Goal: Task Accomplishment & Management: Complete application form

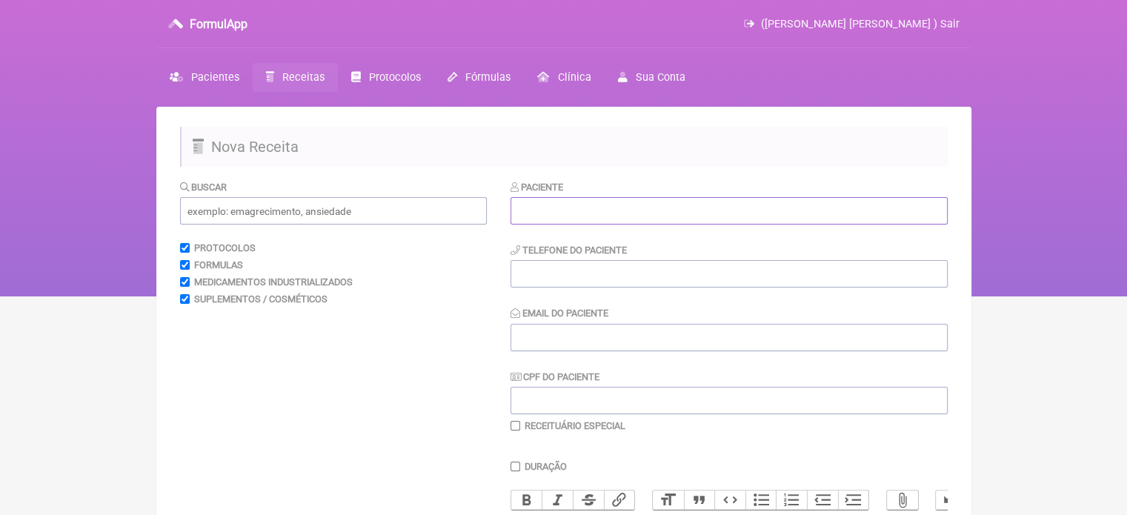
click at [537, 213] on input "text" at bounding box center [729, 210] width 437 height 27
paste input "[PERSON_NAME] [PERSON_NAME]"
type input "[PERSON_NAME] [PERSON_NAME]"
click at [561, 341] on input "Email do Paciente" at bounding box center [729, 337] width 437 height 27
type input "X@X"
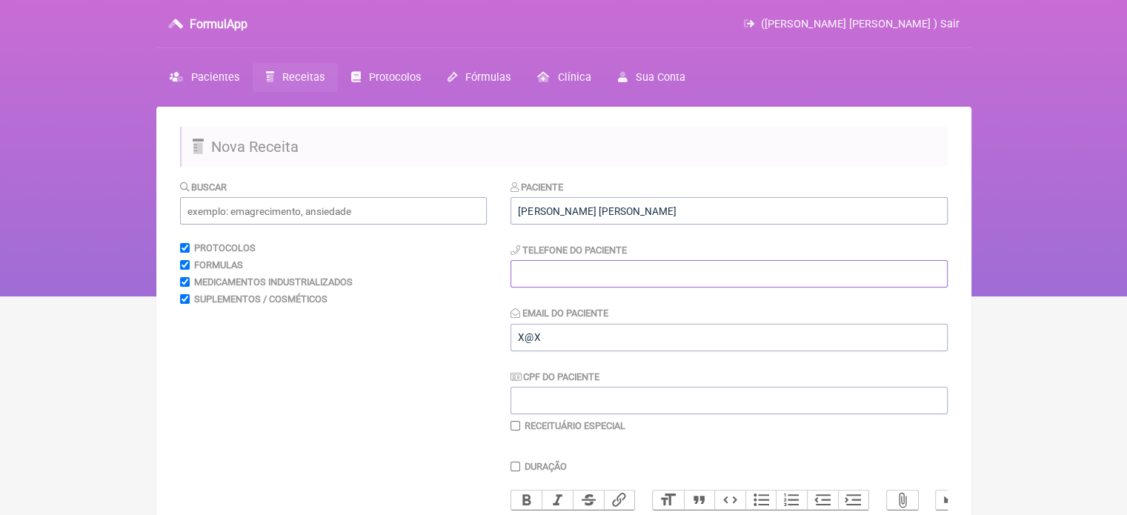
click at [575, 272] on input "tel" at bounding box center [729, 273] width 437 height 27
type input "21987770010"
click at [329, 210] on input "text" at bounding box center [333, 210] width 307 height 27
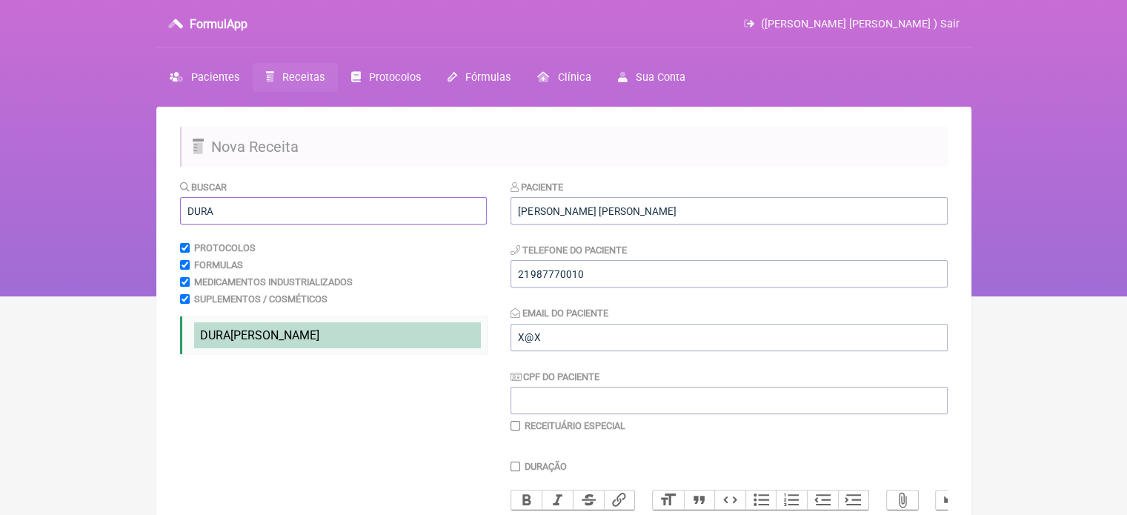
type input "DURA"
drag, startPoint x: 276, startPoint y: 334, endPoint x: 437, endPoint y: 334, distance: 160.1
click at [274, 334] on li "DURA [PERSON_NAME] testo" at bounding box center [337, 335] width 287 height 26
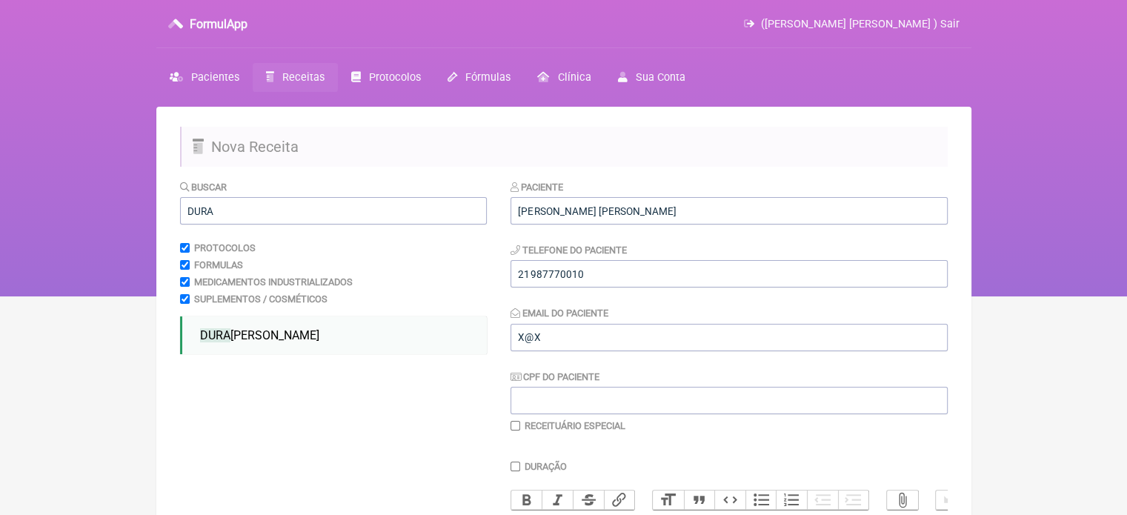
drag, startPoint x: 1126, startPoint y: 156, endPoint x: 1138, endPoint y: 244, distance: 88.3
click at [1127, 245] on html "FormulApp ([PERSON_NAME] [PERSON_NAME] ) Sair [GEOGRAPHIC_DATA] Receitas Protoc…" at bounding box center [563, 148] width 1127 height 296
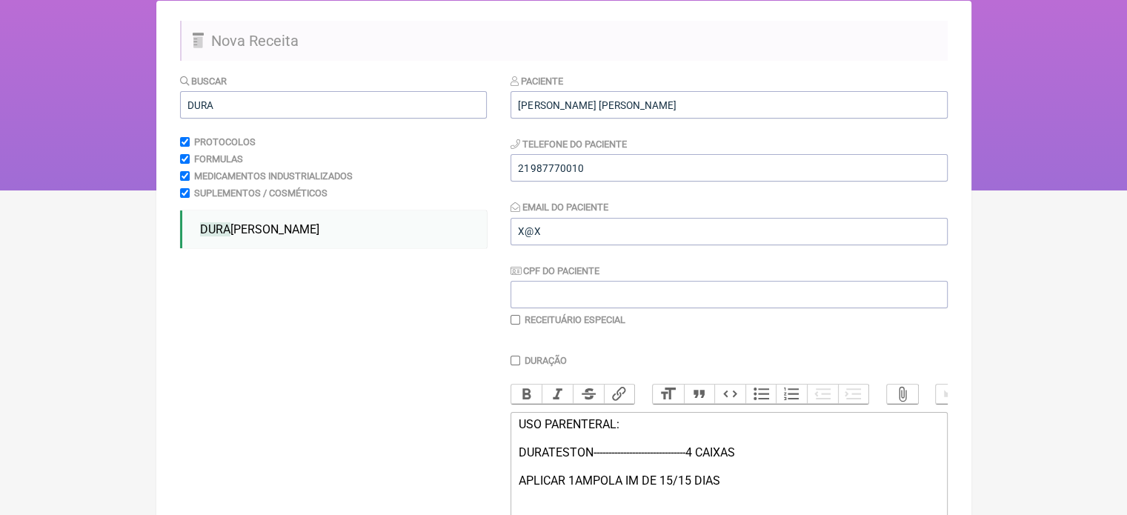
scroll to position [299, 0]
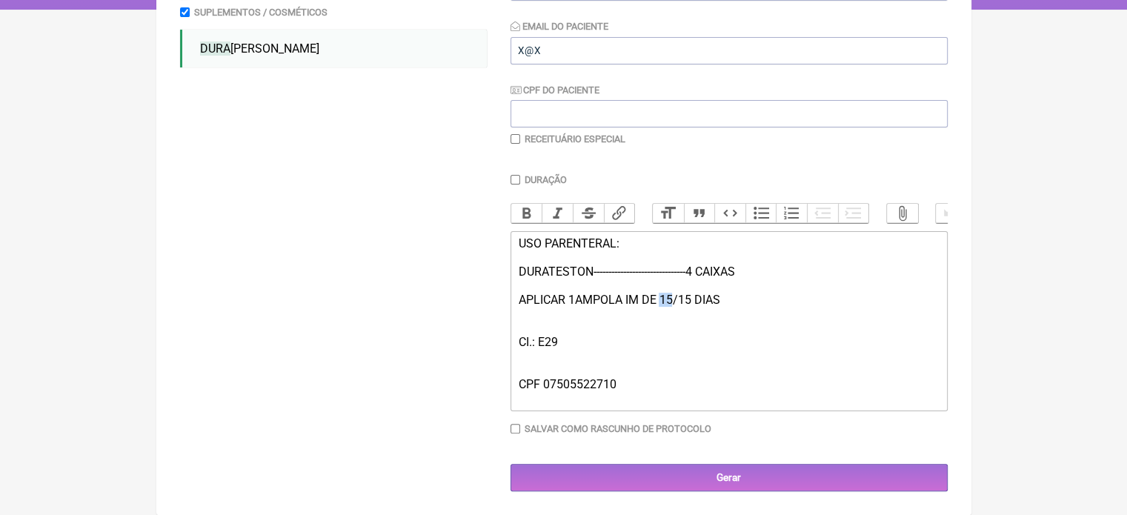
drag, startPoint x: 672, startPoint y: 299, endPoint x: 663, endPoint y: 298, distance: 8.9
click at [663, 298] on div "USO PARENTERAL: DURATESTON-------------------------------4 CAIXAS APLICAR 1AMPO…" at bounding box center [728, 320] width 421 height 169
drag, startPoint x: 687, startPoint y: 296, endPoint x: 674, endPoint y: 302, distance: 13.9
click at [674, 302] on div "USO PARENTERAL: DURATESTON-------------------------------4 CAIXAS APLICAR 1AMPO…" at bounding box center [728, 320] width 421 height 169
type trix-editor "<div>USO PARENTERAL:<br><br>DURATESTON-------------------------------4 CAIXAS&n…"
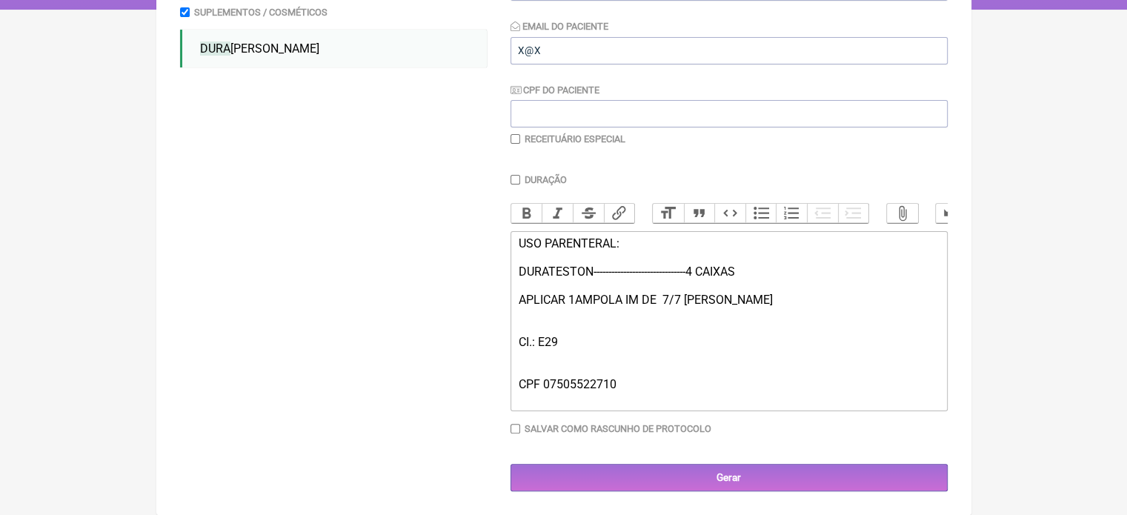
click at [514, 134] on input "checkbox" at bounding box center [516, 139] width 10 height 10
checkbox input "true"
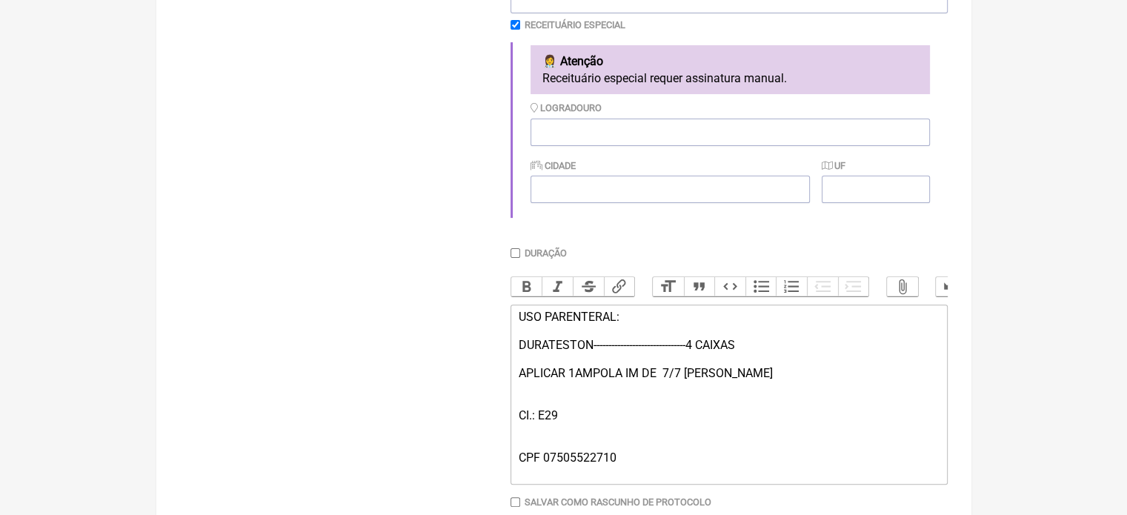
scroll to position [488, 0]
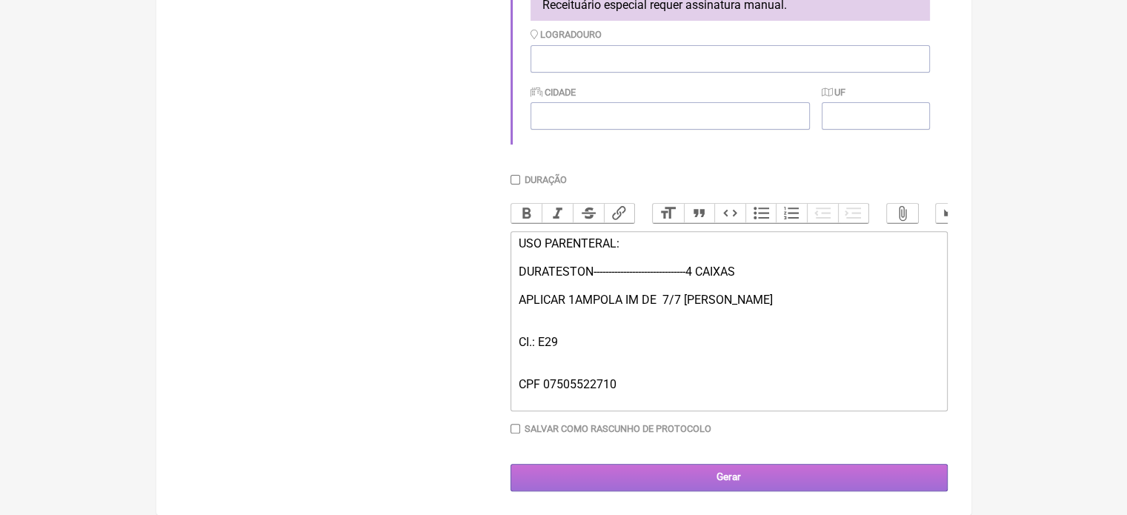
click at [688, 480] on input "Gerar" at bounding box center [729, 477] width 437 height 27
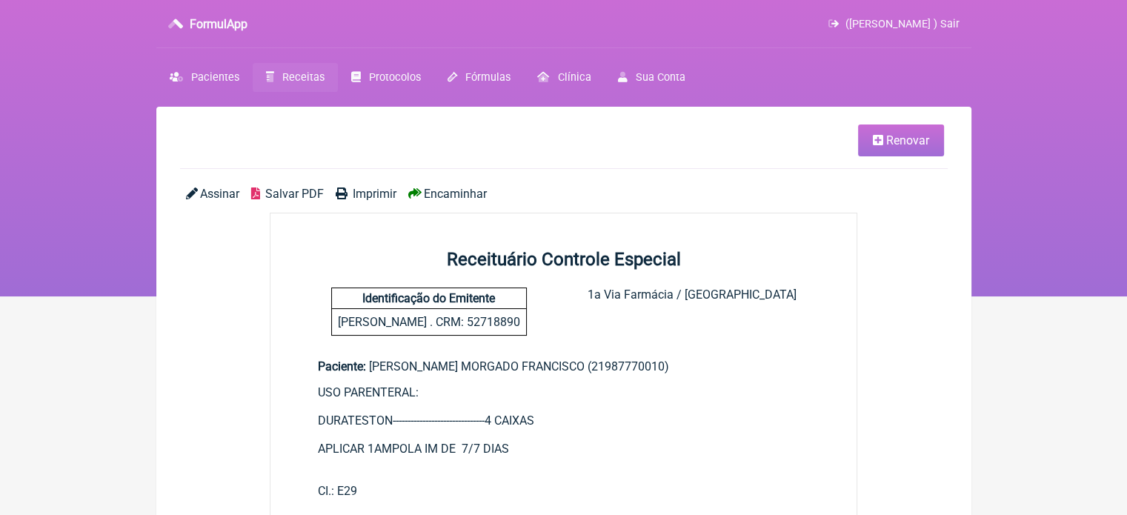
click at [372, 194] on span "Imprimir" at bounding box center [375, 194] width 44 height 14
click at [892, 136] on span "Renovar" at bounding box center [907, 140] width 43 height 14
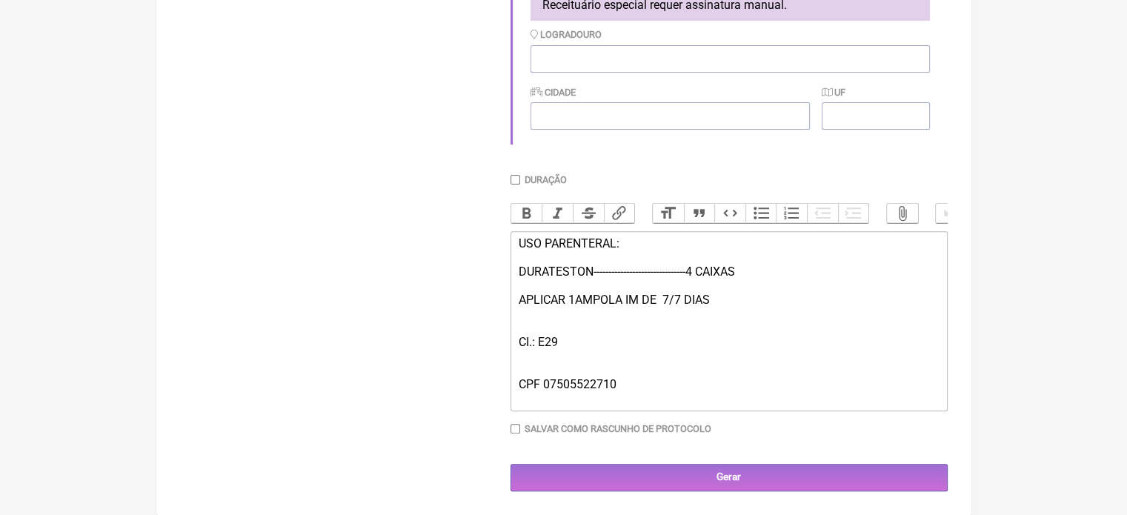
scroll to position [488, 0]
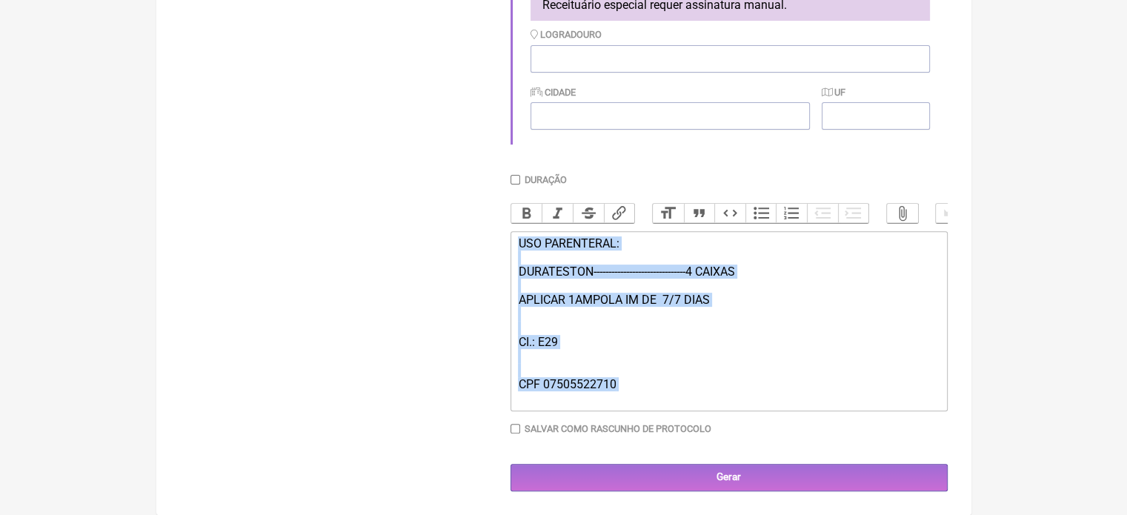
drag, startPoint x: 653, startPoint y: 402, endPoint x: 502, endPoint y: 228, distance: 230.7
click at [502, 228] on form "Buscar Protocolos Formulas Medicamentos Industrializados Suplementos / Cosmétic…" at bounding box center [564, 98] width 768 height 786
type trix-editor "<div>USO PARENTERAL:<br><br>DURATESTON-------------------------------4 CAIXAS&n…"
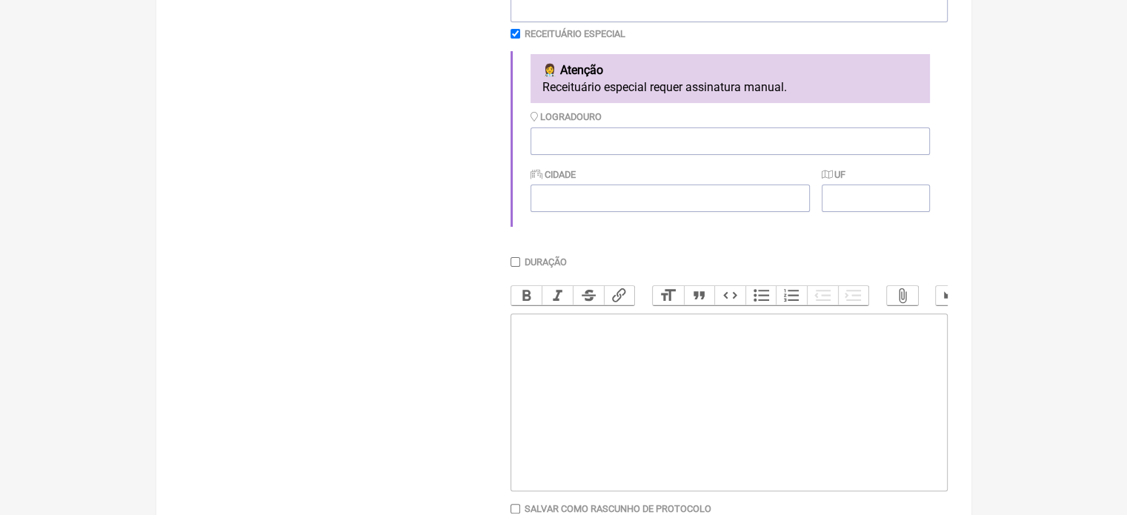
scroll to position [188, 0]
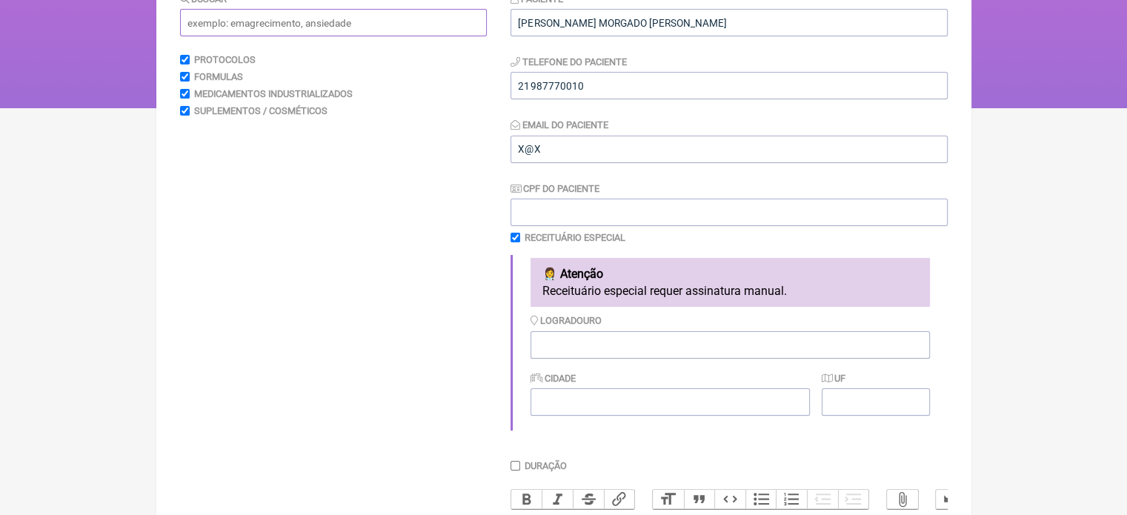
click at [266, 29] on input "text" at bounding box center [333, 22] width 307 height 27
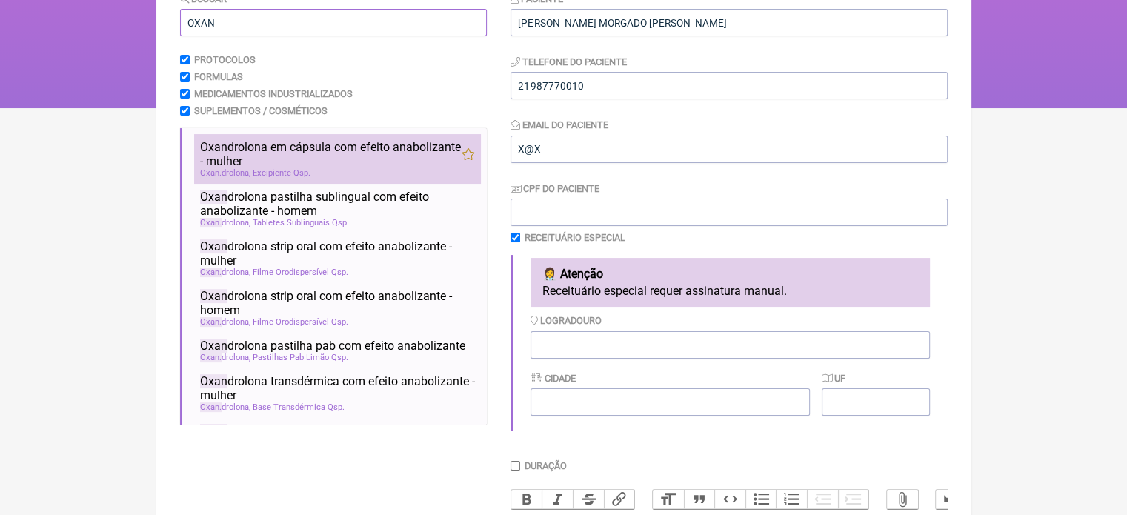
type input "OXAN"
click at [348, 156] on span "Oxan drolona em cápsula com efeito anabolizante - mulher" at bounding box center [331, 154] width 262 height 28
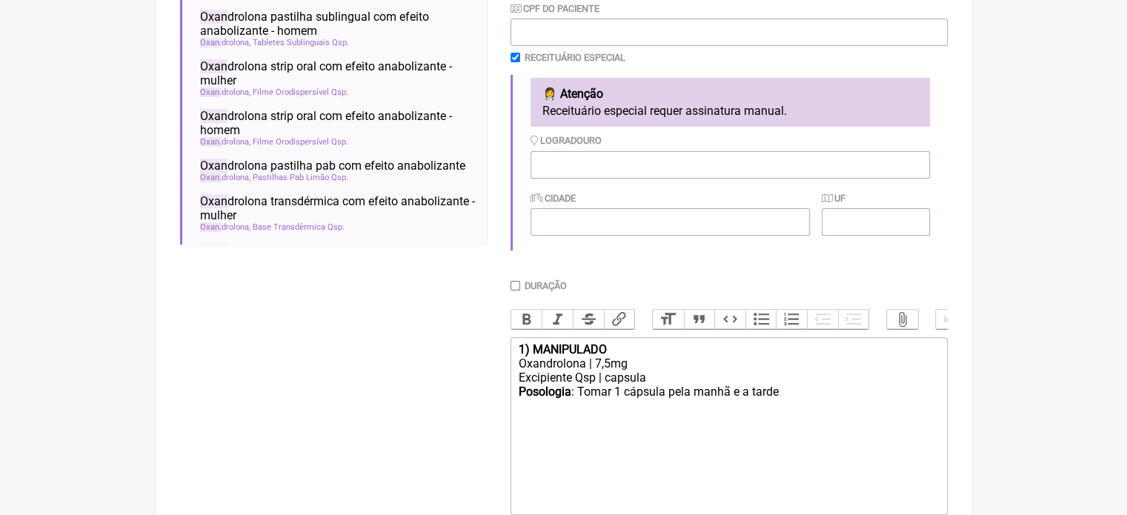
scroll to position [485, 0]
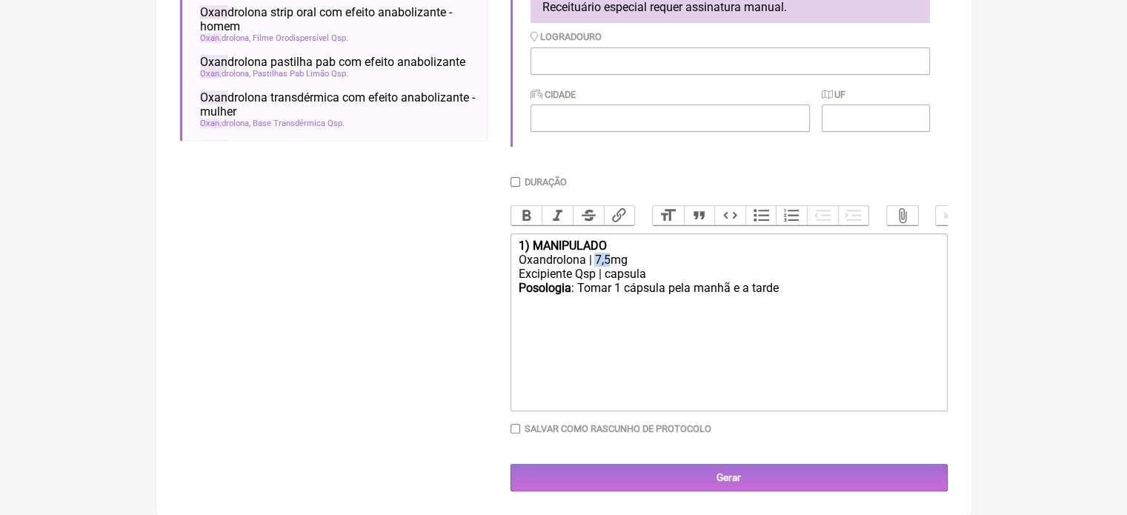
drag, startPoint x: 610, startPoint y: 260, endPoint x: 594, endPoint y: 259, distance: 16.3
click at [594, 259] on div "Oxandrolona | 7,5mg" at bounding box center [728, 260] width 421 height 14
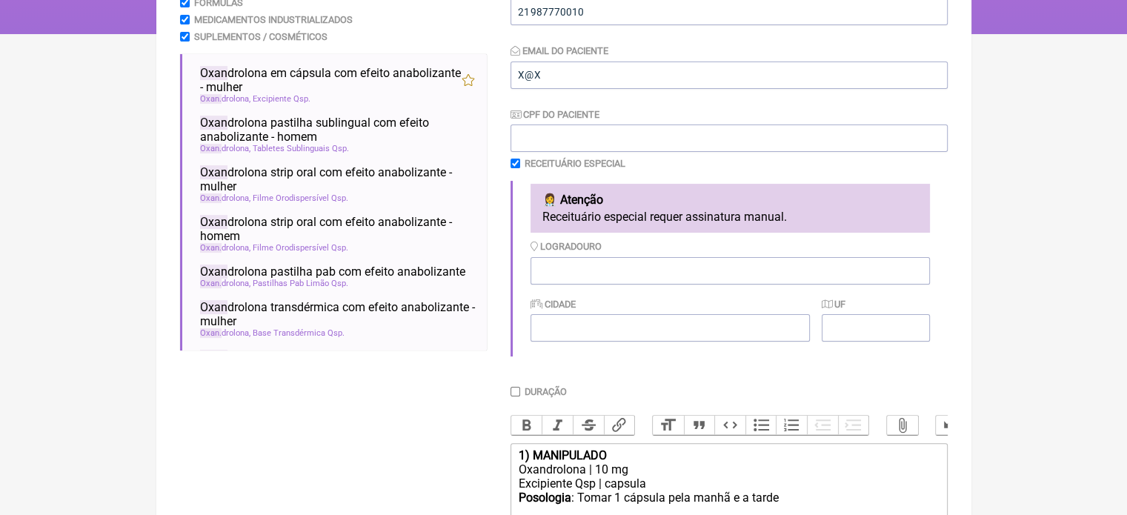
scroll to position [411, 0]
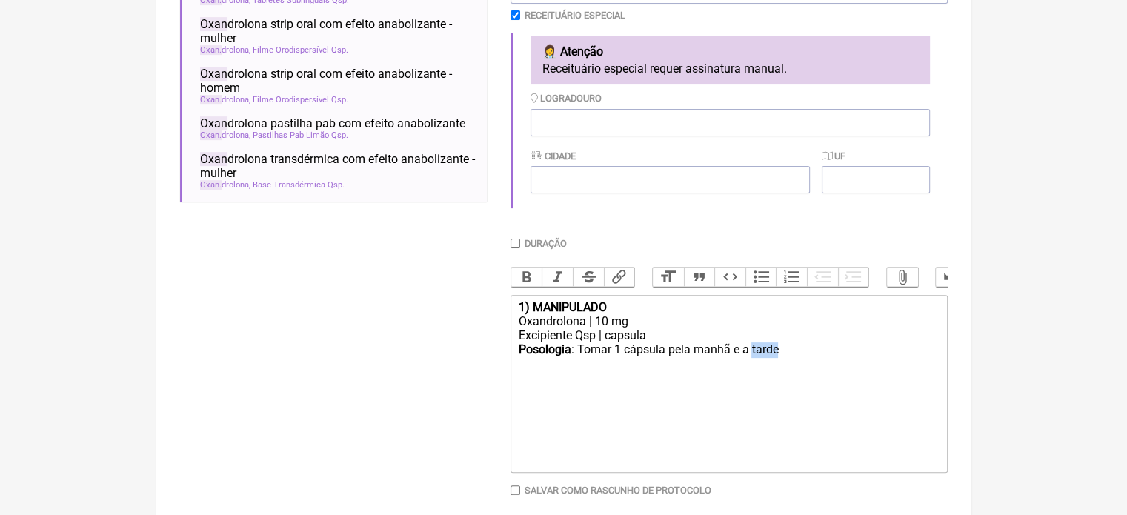
drag, startPoint x: 775, startPoint y: 364, endPoint x: 752, endPoint y: 367, distance: 23.2
click at [752, 367] on div "Posologia : Tomar 1 cápsula pela manhã e a tarde ㅤ" at bounding box center [728, 357] width 421 height 30
type trix-editor "<div><strong>1) MANIPULADO</strong></div><div>Oxandrolona | 10 mg</div><div>Exc…"
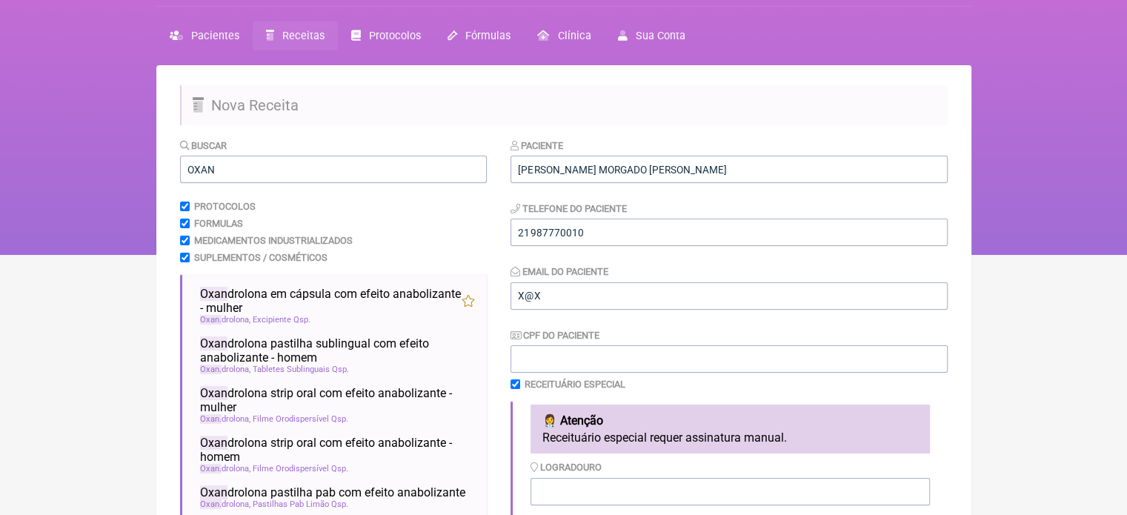
scroll to position [40, 0]
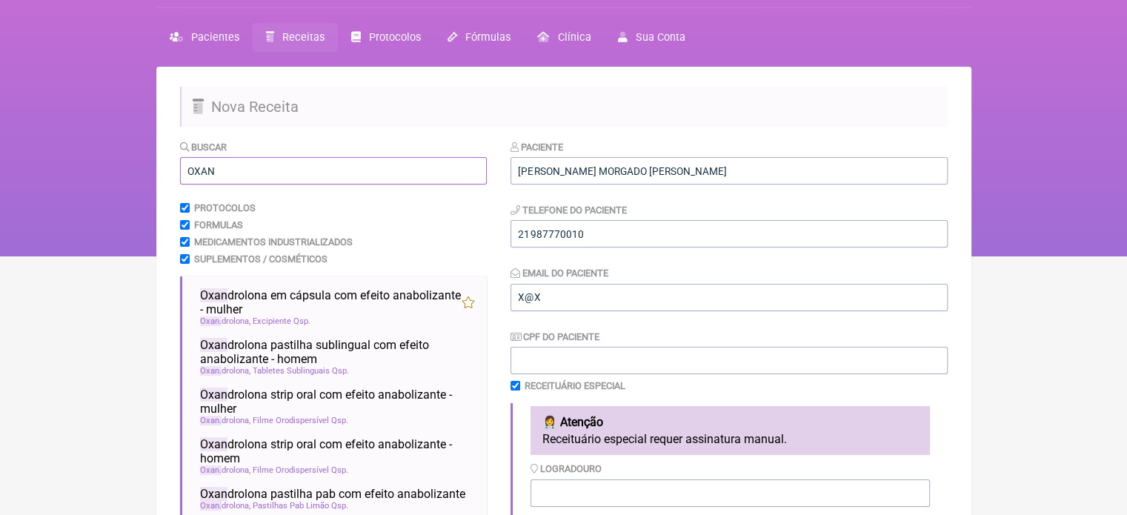
drag, startPoint x: 240, startPoint y: 175, endPoint x: 131, endPoint y: 177, distance: 109.0
click at [131, 177] on div "FormulApp (Flavio Caldas Caetano ) Sair Pacientes Receitas Protocolos Fórmulas …" at bounding box center [563, 108] width 1127 height 296
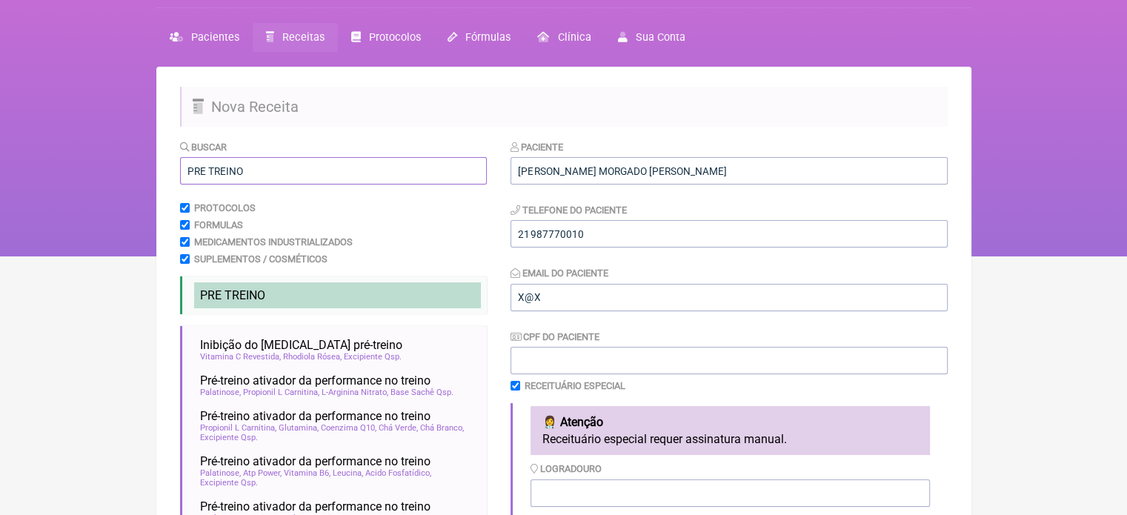
type input "PRE TREINO"
click at [231, 300] on span "PRE TREINO" at bounding box center [232, 295] width 65 height 14
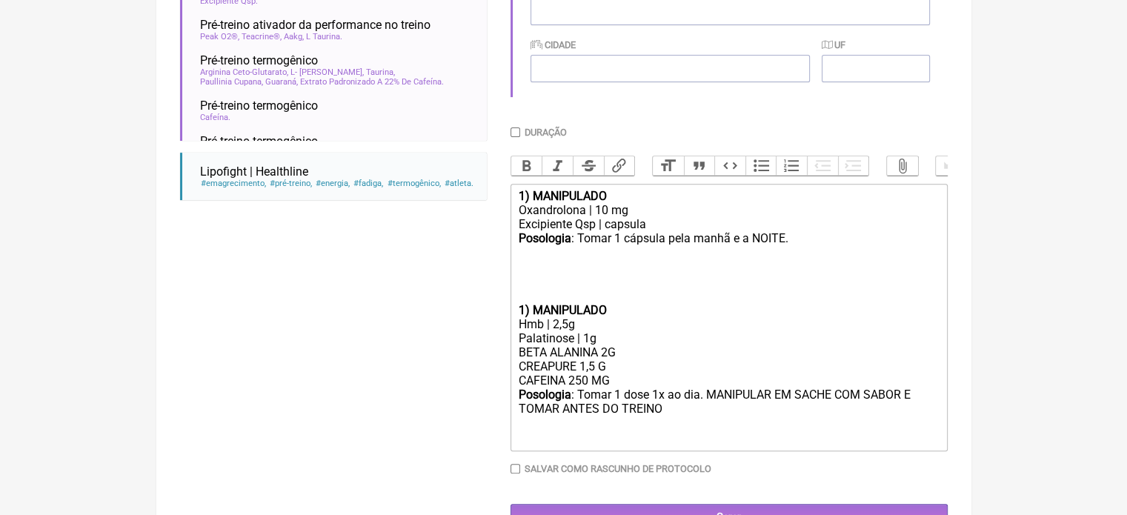
scroll to position [537, 0]
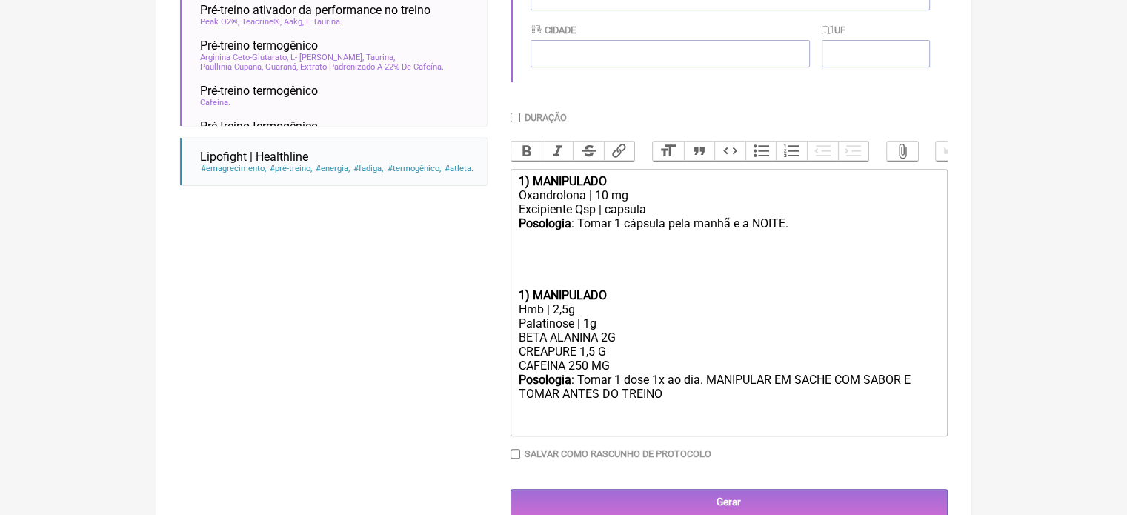
drag, startPoint x: 620, startPoint y: 379, endPoint x: 497, endPoint y: 377, distance: 122.3
click at [497, 377] on form "Buscar PRE TREINO Protocolos Formulas Medicamentos Industrializados Suplementos…" at bounding box center [564, 80] width 768 height 874
type trix-editor "<div><strong>1) MANIPULADO</strong></div><div>Oxandrolona | 10 mg</div><div>Exc…"
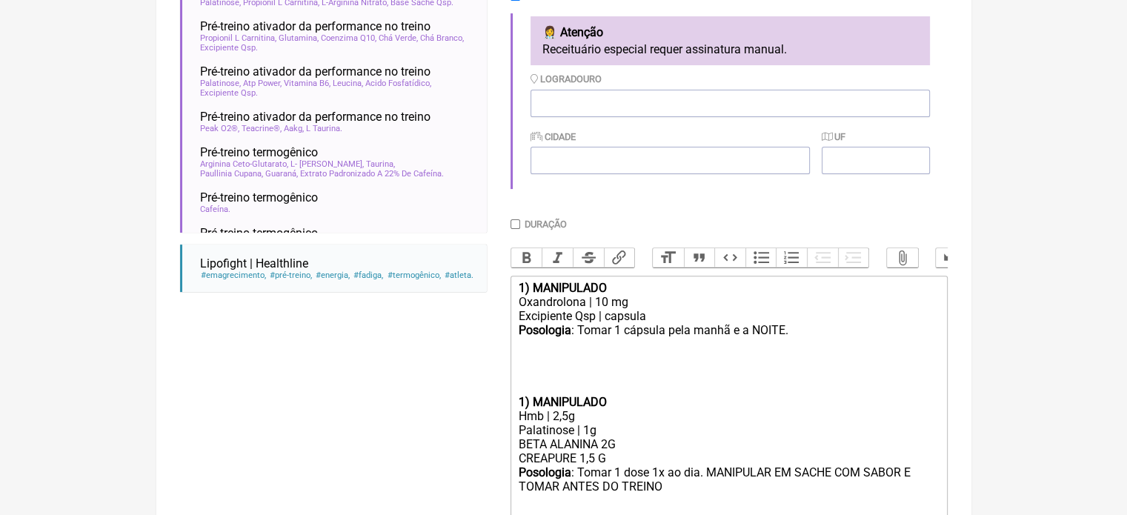
scroll to position [314, 0]
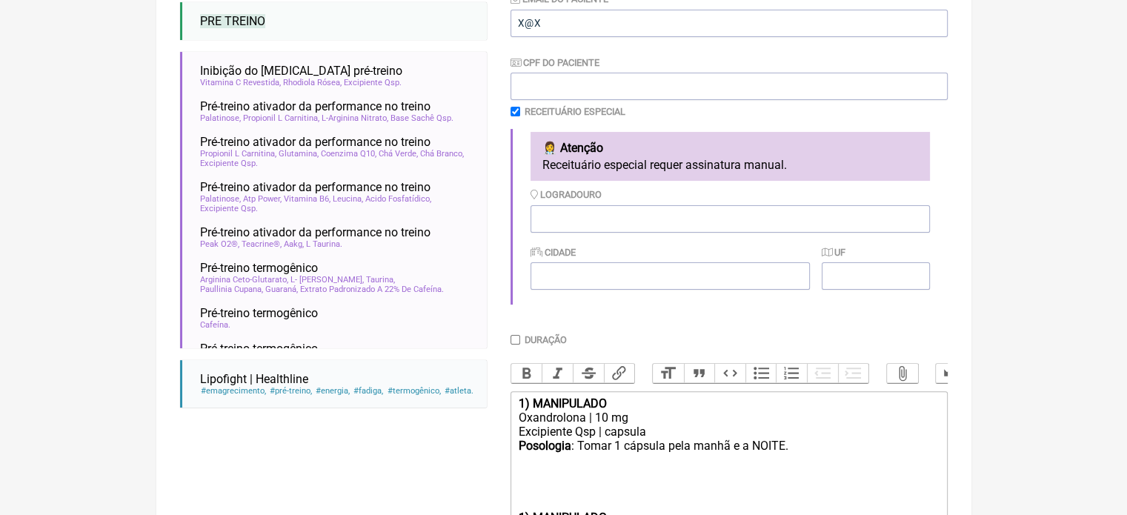
click at [518, 345] on input "Duração" at bounding box center [516, 340] width 10 height 10
checkbox input "true"
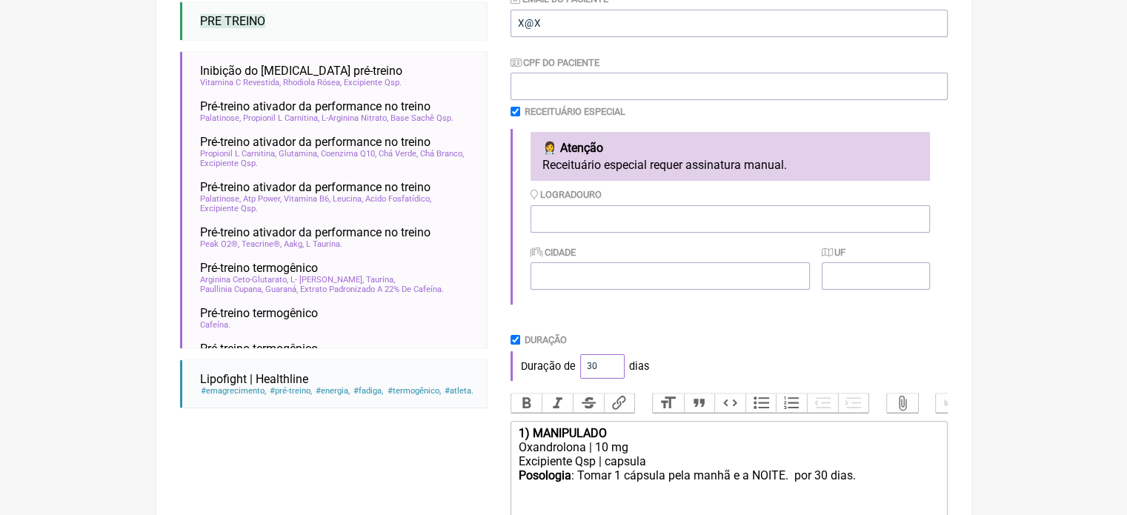
drag, startPoint x: 597, startPoint y: 369, endPoint x: 568, endPoint y: 369, distance: 28.9
click at [568, 369] on div "Duração de 30 dias" at bounding box center [729, 366] width 437 height 30
type input "60"
click at [749, 335] on div "Duração" at bounding box center [729, 339] width 437 height 11
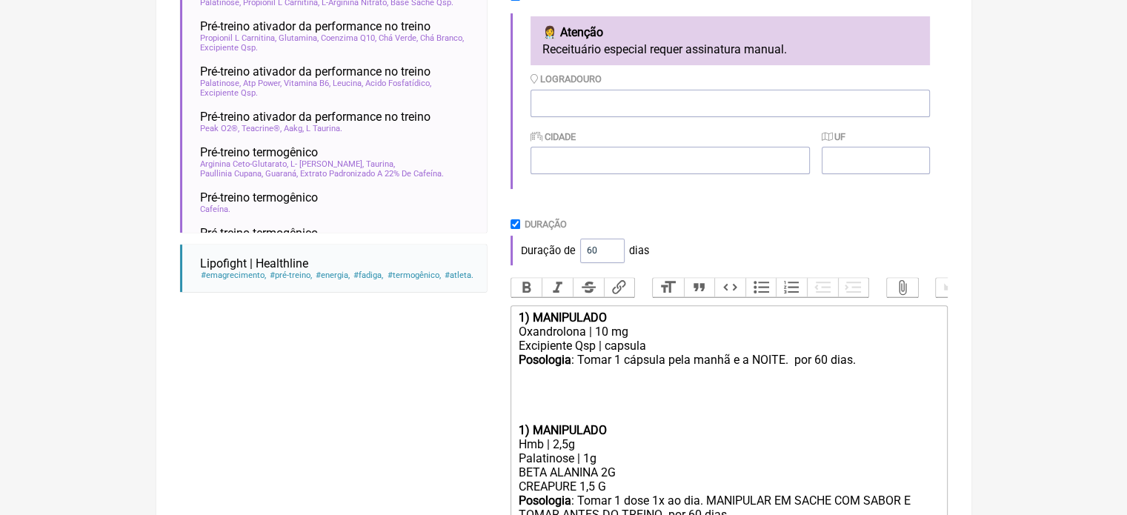
scroll to position [590, 0]
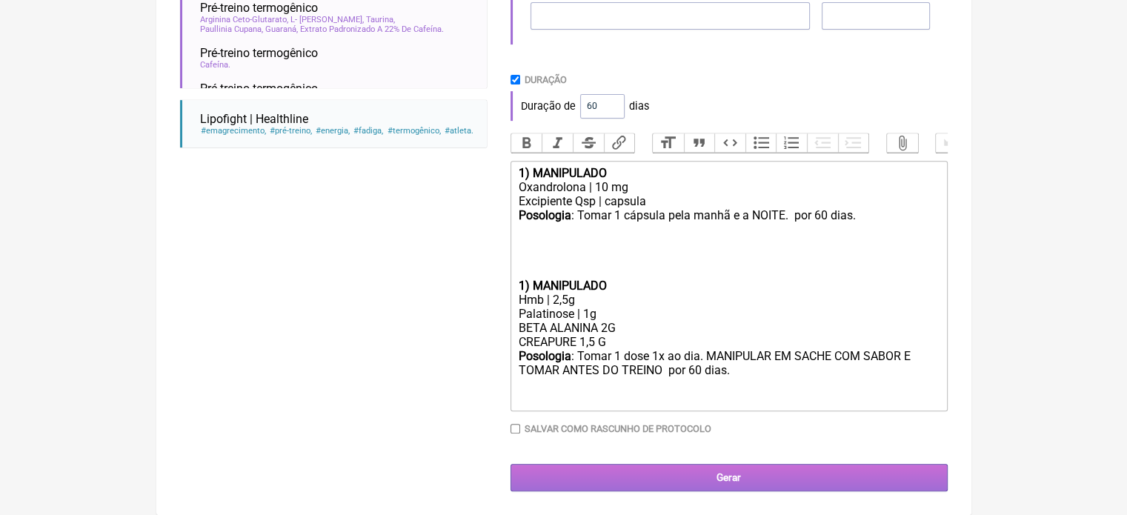
click at [737, 475] on input "Gerar" at bounding box center [729, 477] width 437 height 27
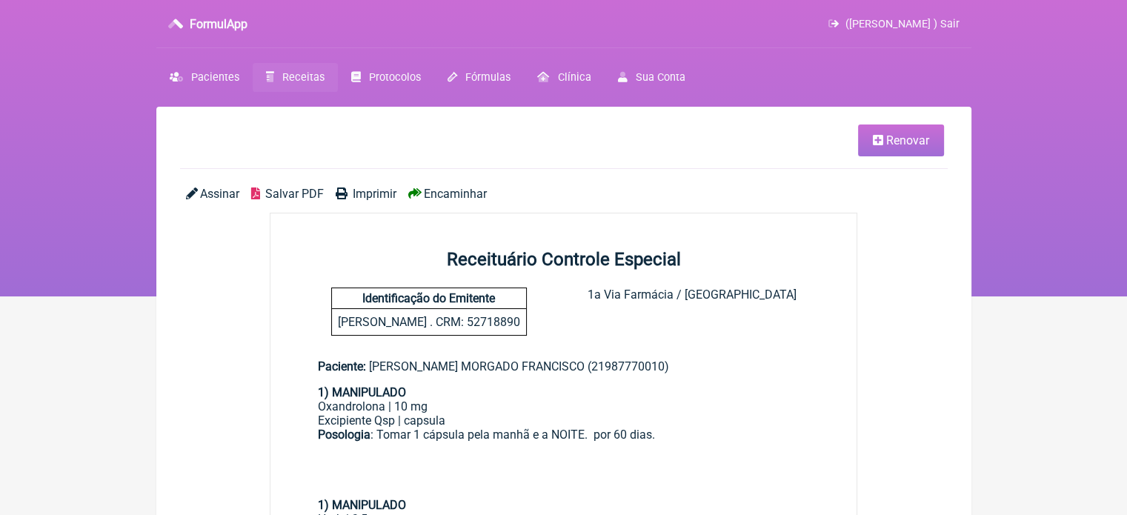
click at [363, 192] on span "Imprimir" at bounding box center [375, 194] width 44 height 14
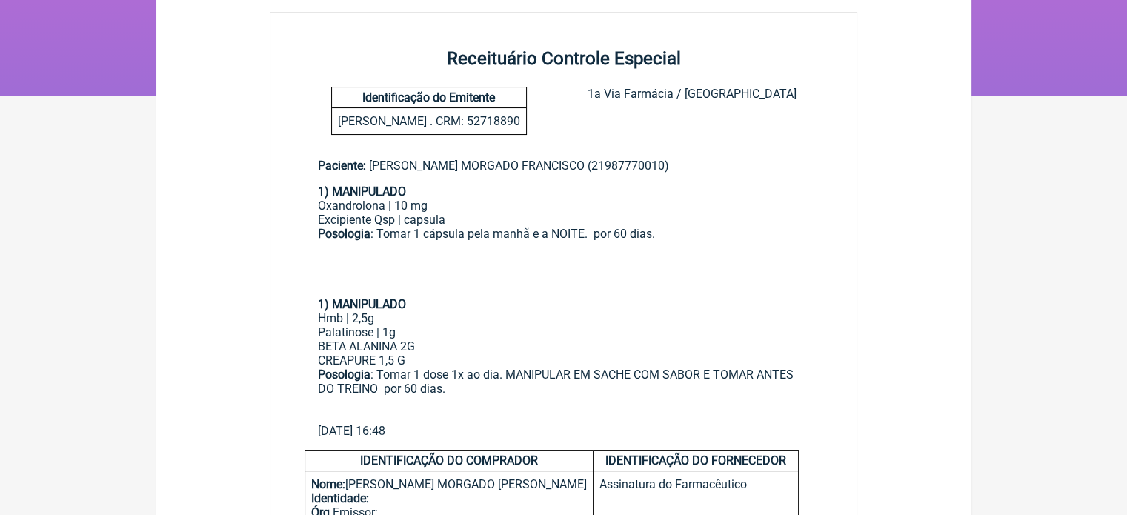
scroll to position [222, 0]
